Goal: Task Accomplishment & Management: Manage account settings

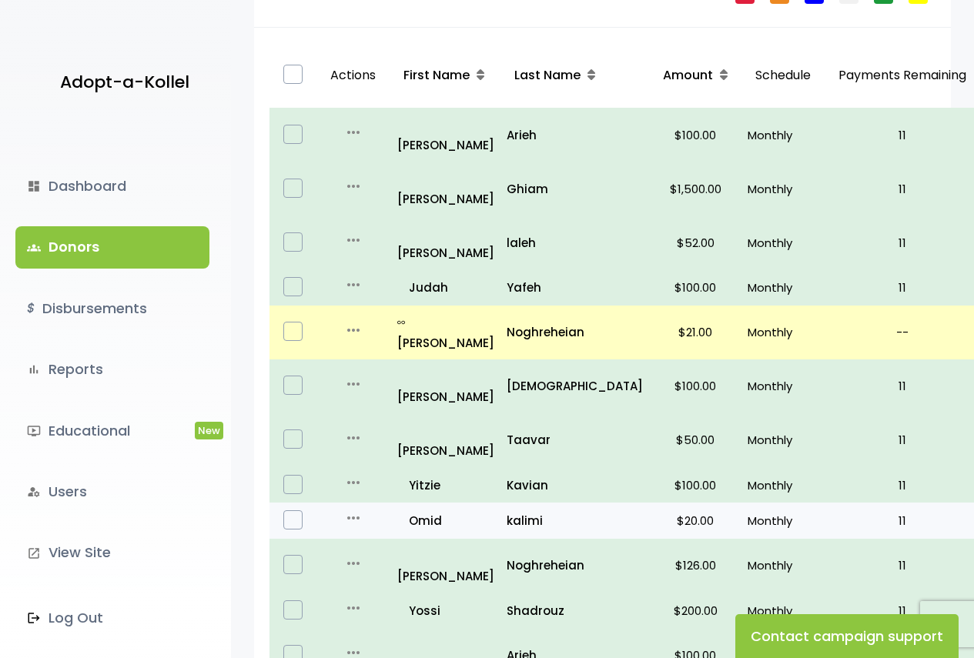
scroll to position [231, 0]
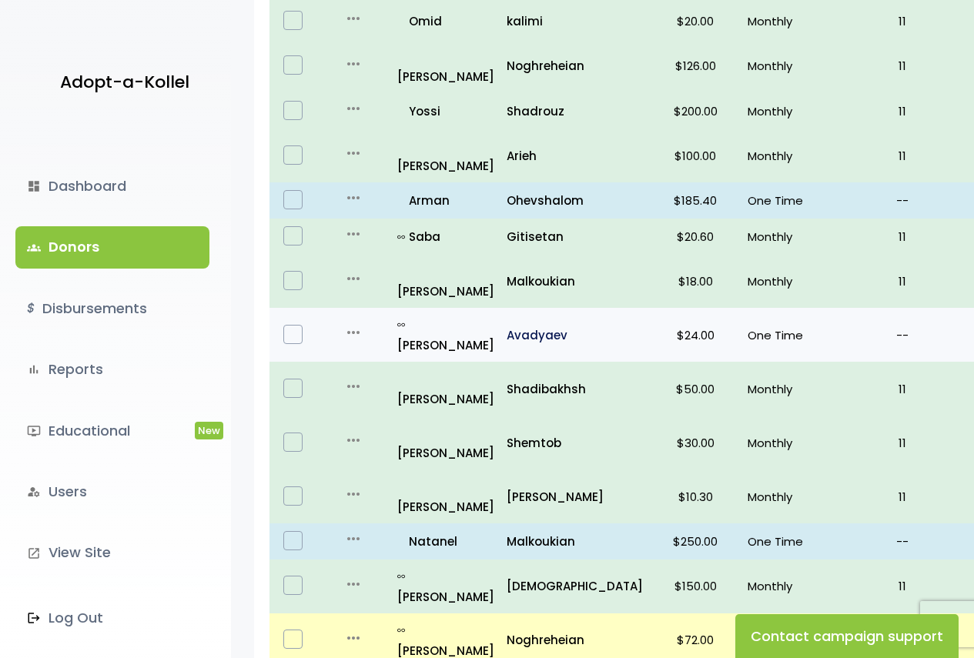
scroll to position [847, 0]
